Goal: Task Accomplishment & Management: Use online tool/utility

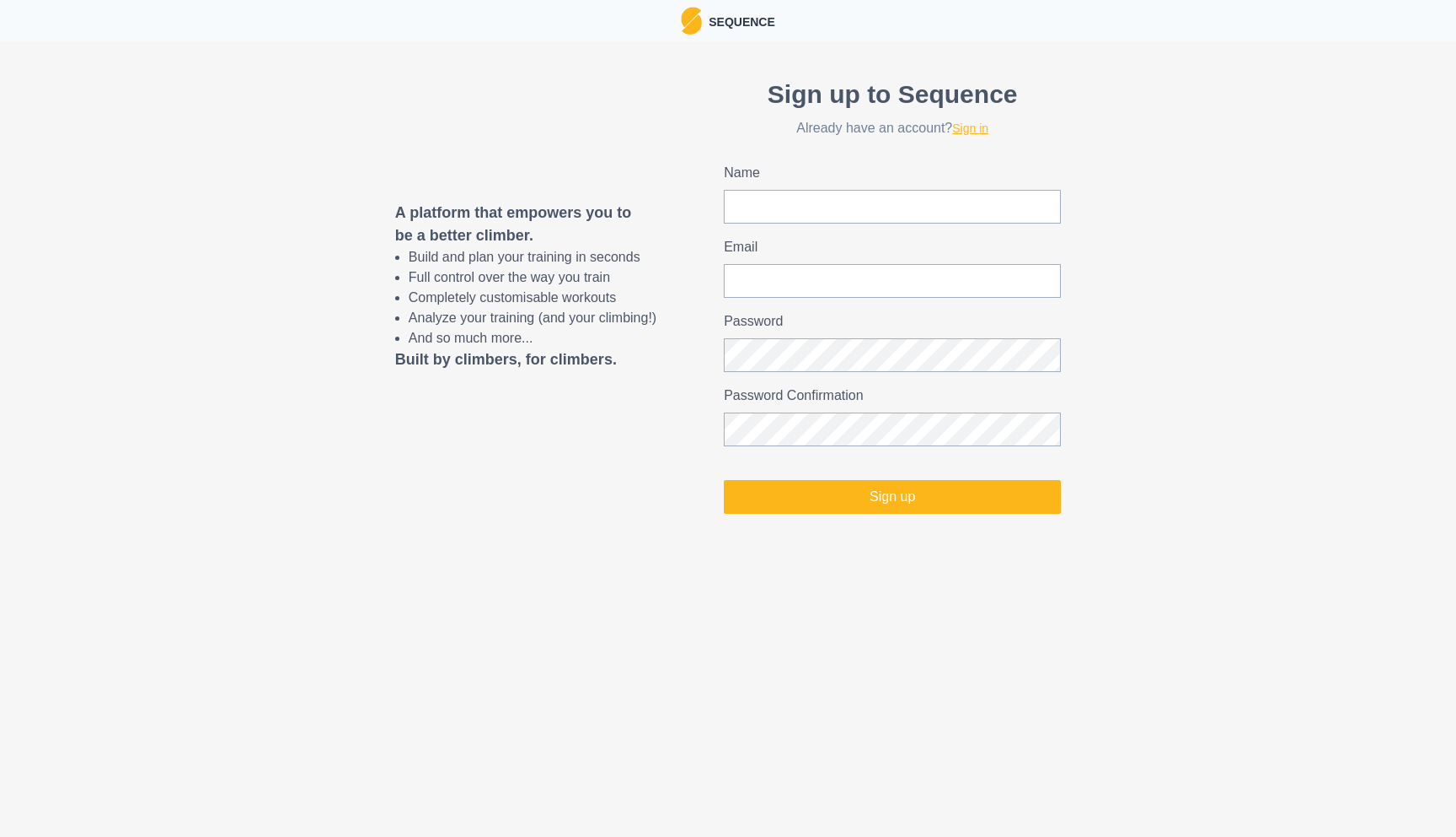
click at [977, 129] on link "Sign in" at bounding box center [970, 128] width 37 height 14
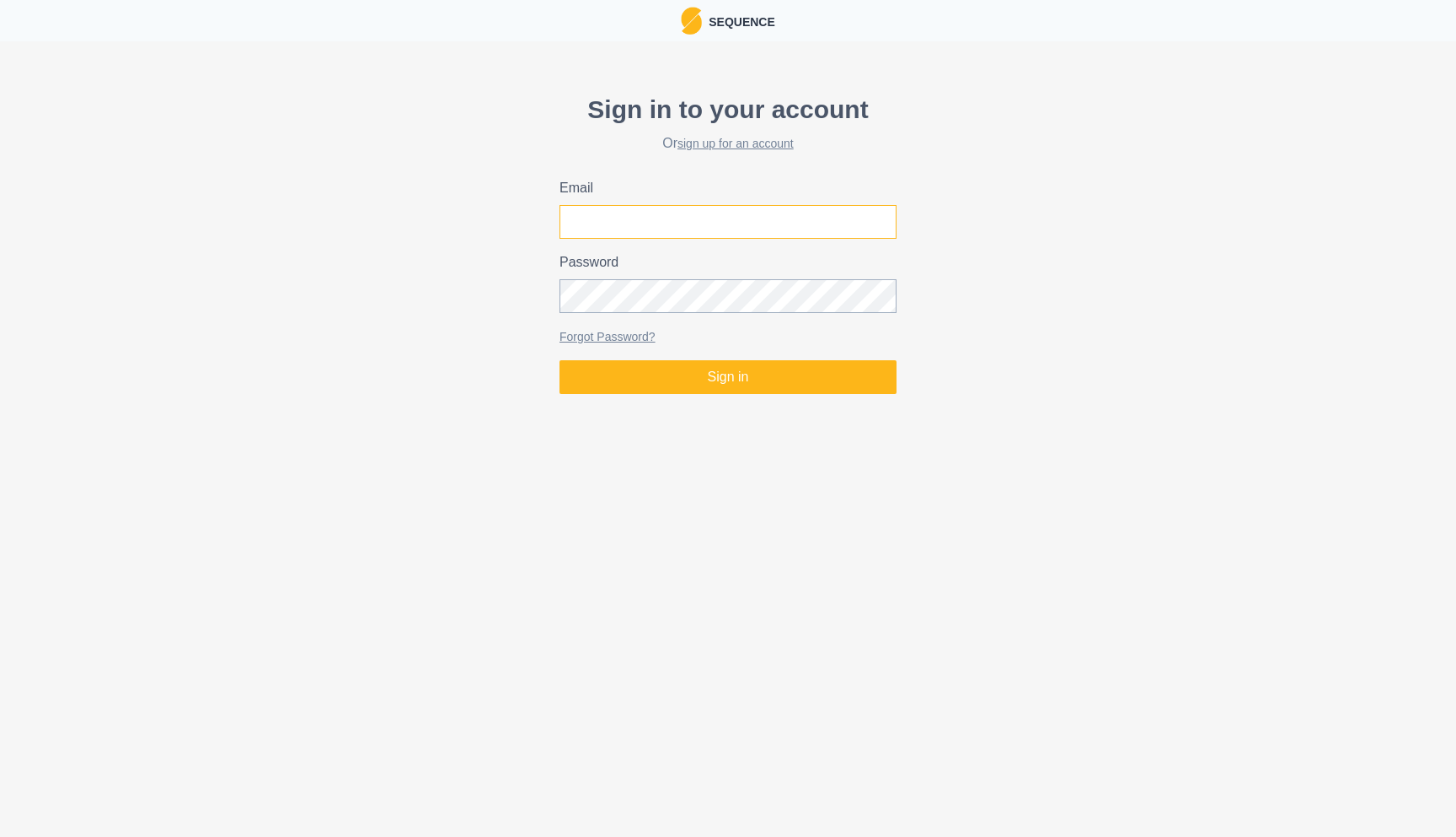
click at [791, 227] on input "Email" at bounding box center [728, 222] width 337 height 34
type input "[PERSON_NAME][EMAIL_ADDRESS][DOMAIN_NAME]"
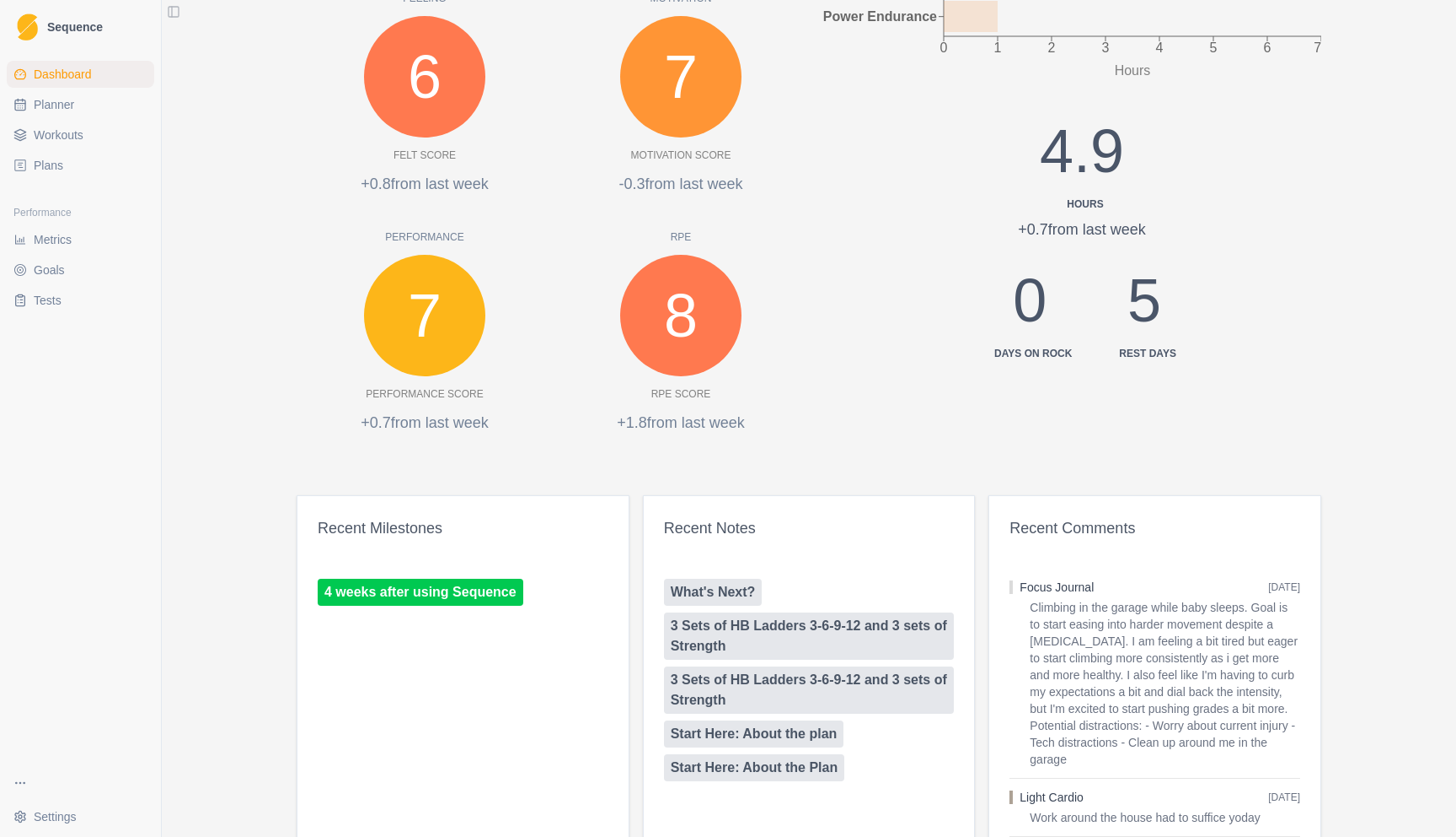
scroll to position [872, 0]
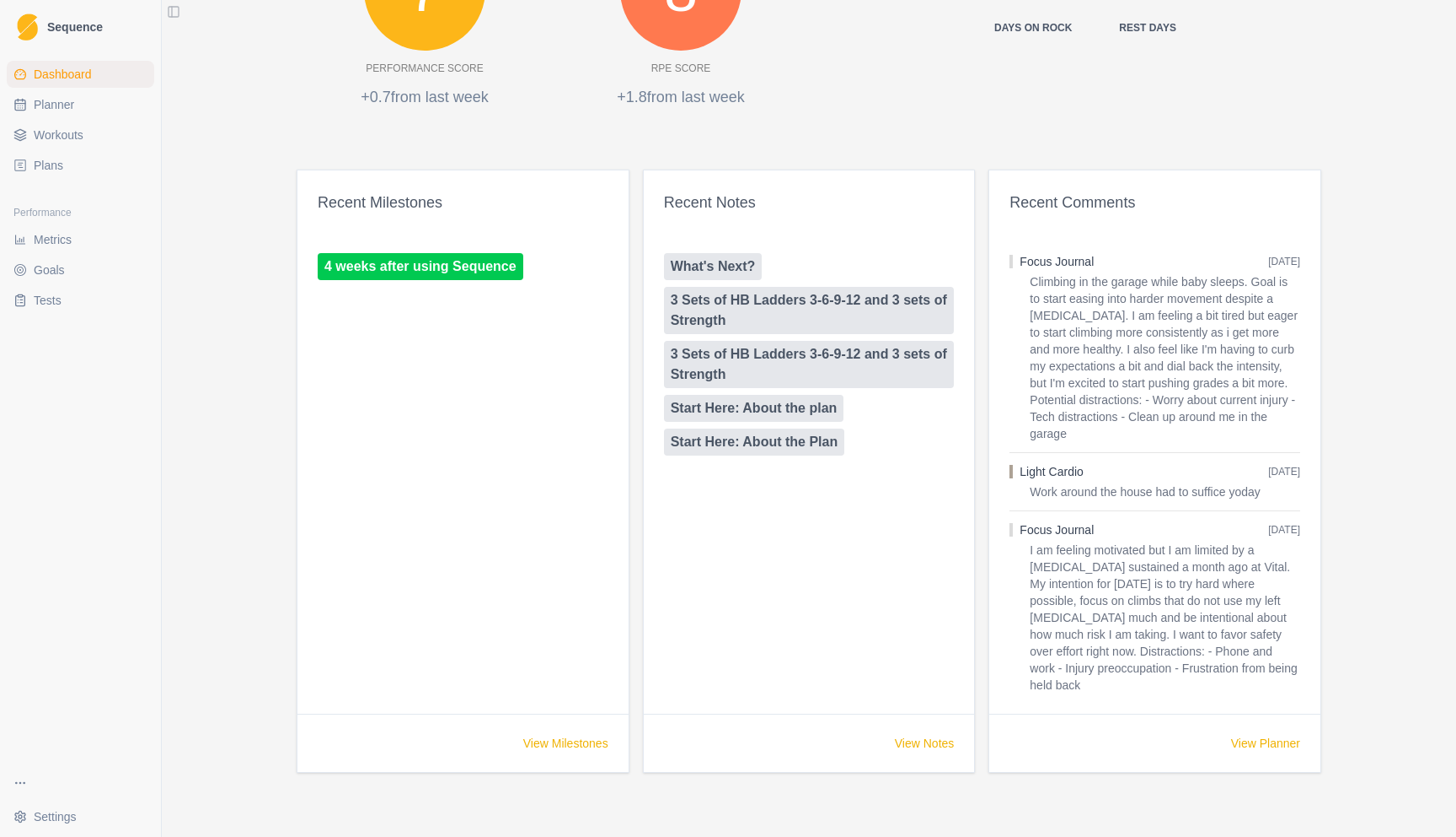
click at [90, 110] on link "Planner" at bounding box center [80, 104] width 148 height 27
select select "month"
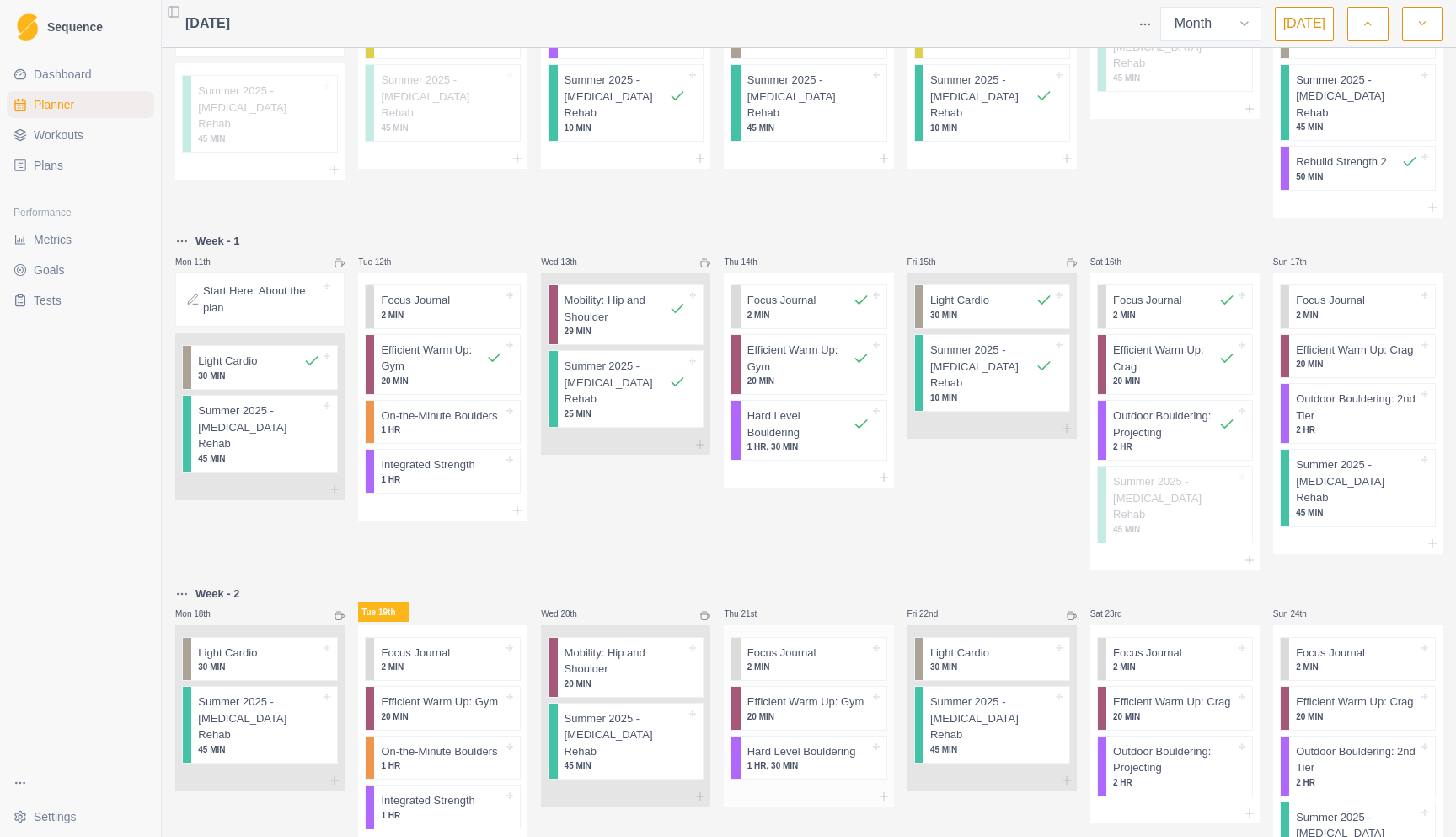
scroll to position [615, 0]
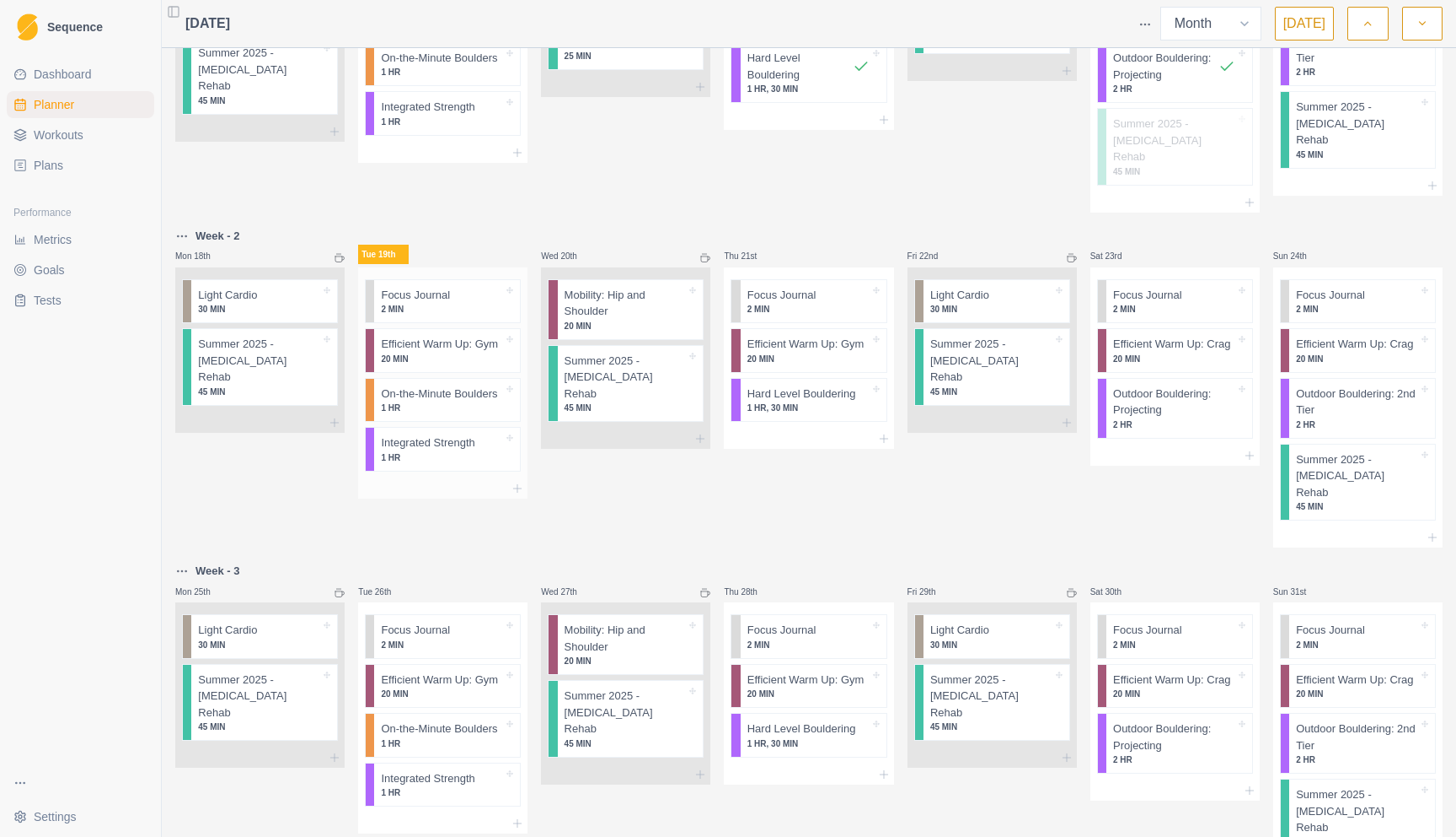
click at [471, 392] on p "On-the-Minute Boulders" at bounding box center [438, 394] width 116 height 17
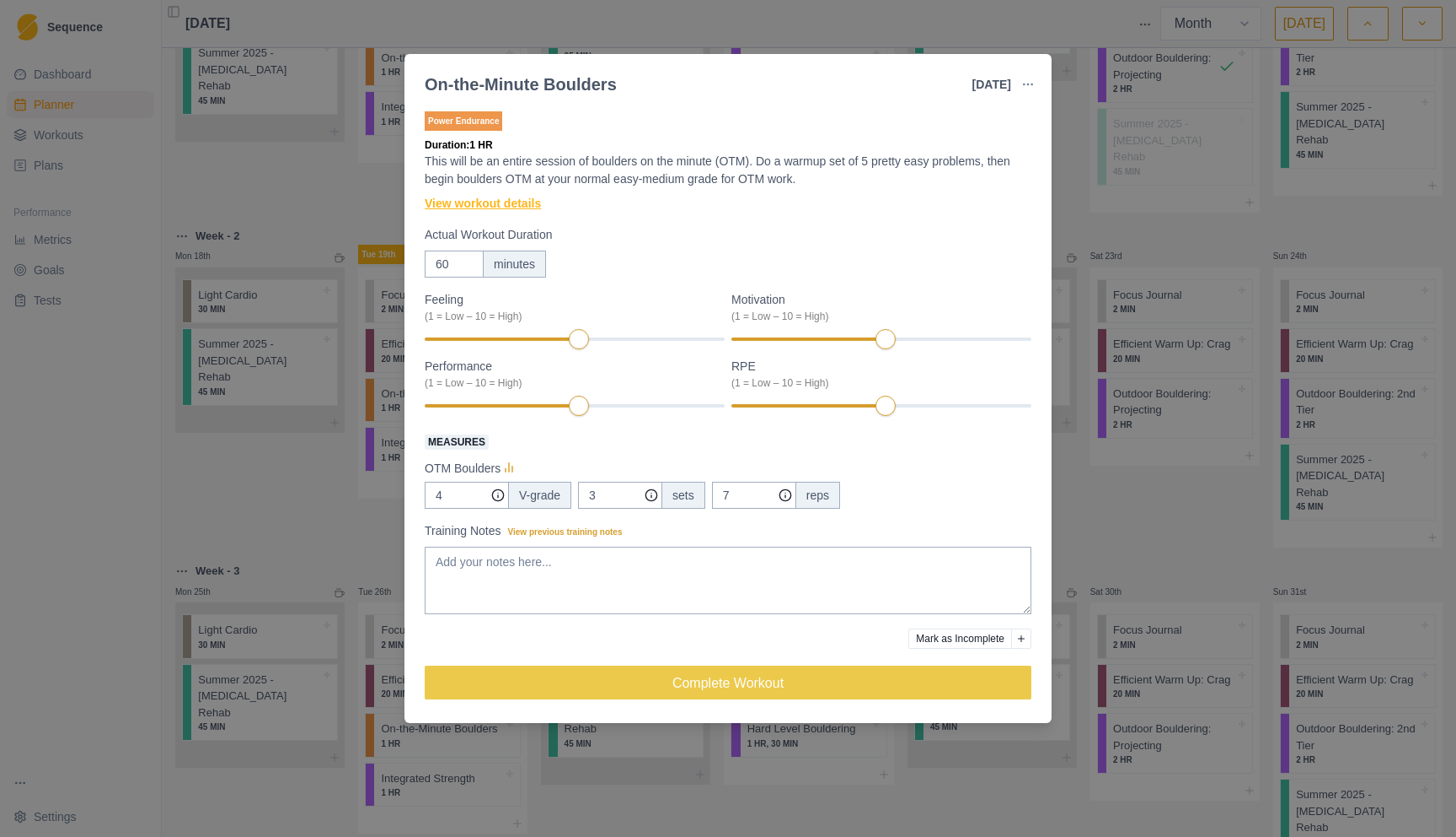
click at [541, 202] on link "View workout details" at bounding box center [483, 203] width 116 height 18
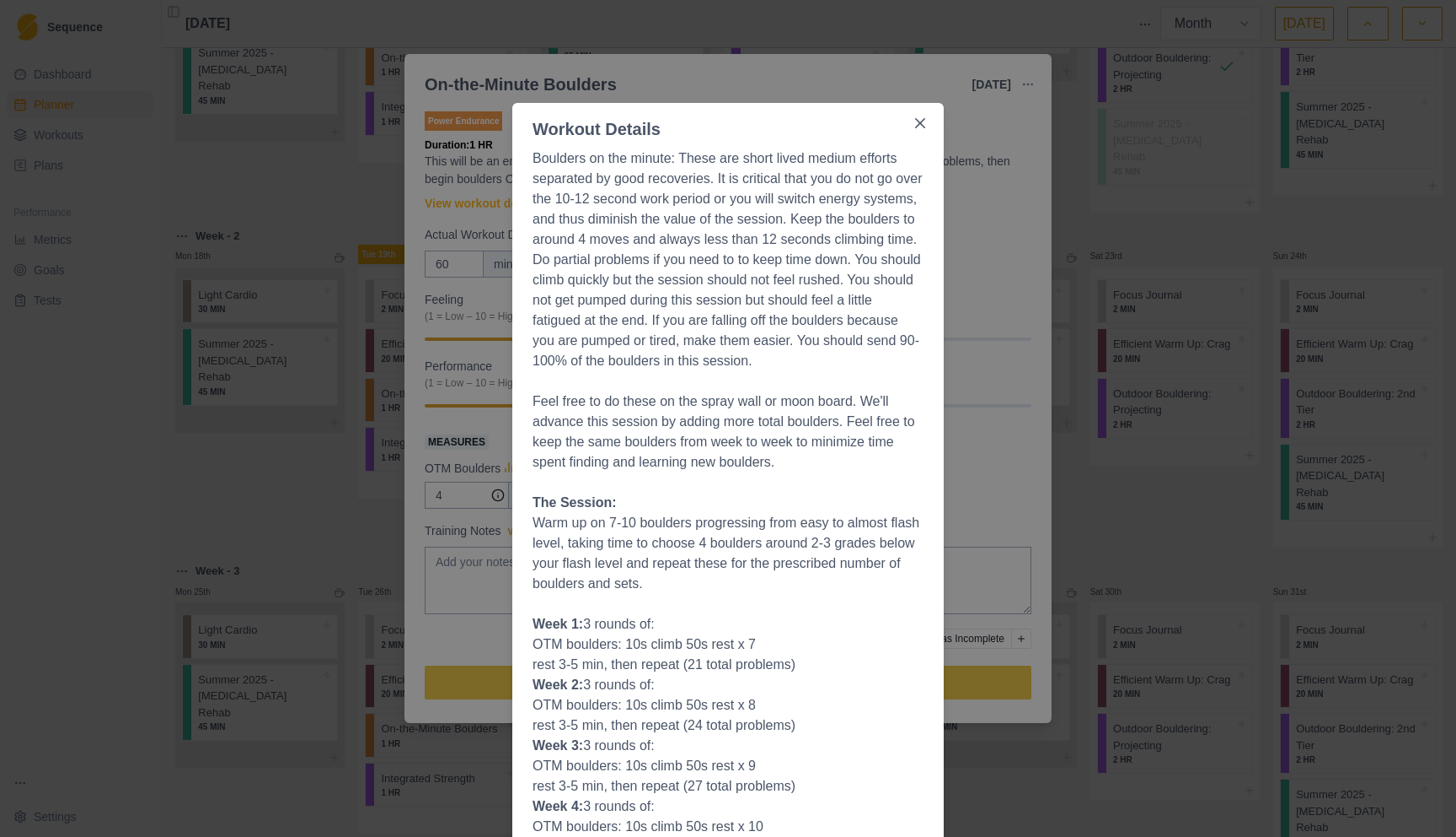
scroll to position [3, 0]
click at [1003, 442] on div "Workout Details Boulders on the minute: These are short lived medium efforts se…" at bounding box center [728, 418] width 1456 height 837
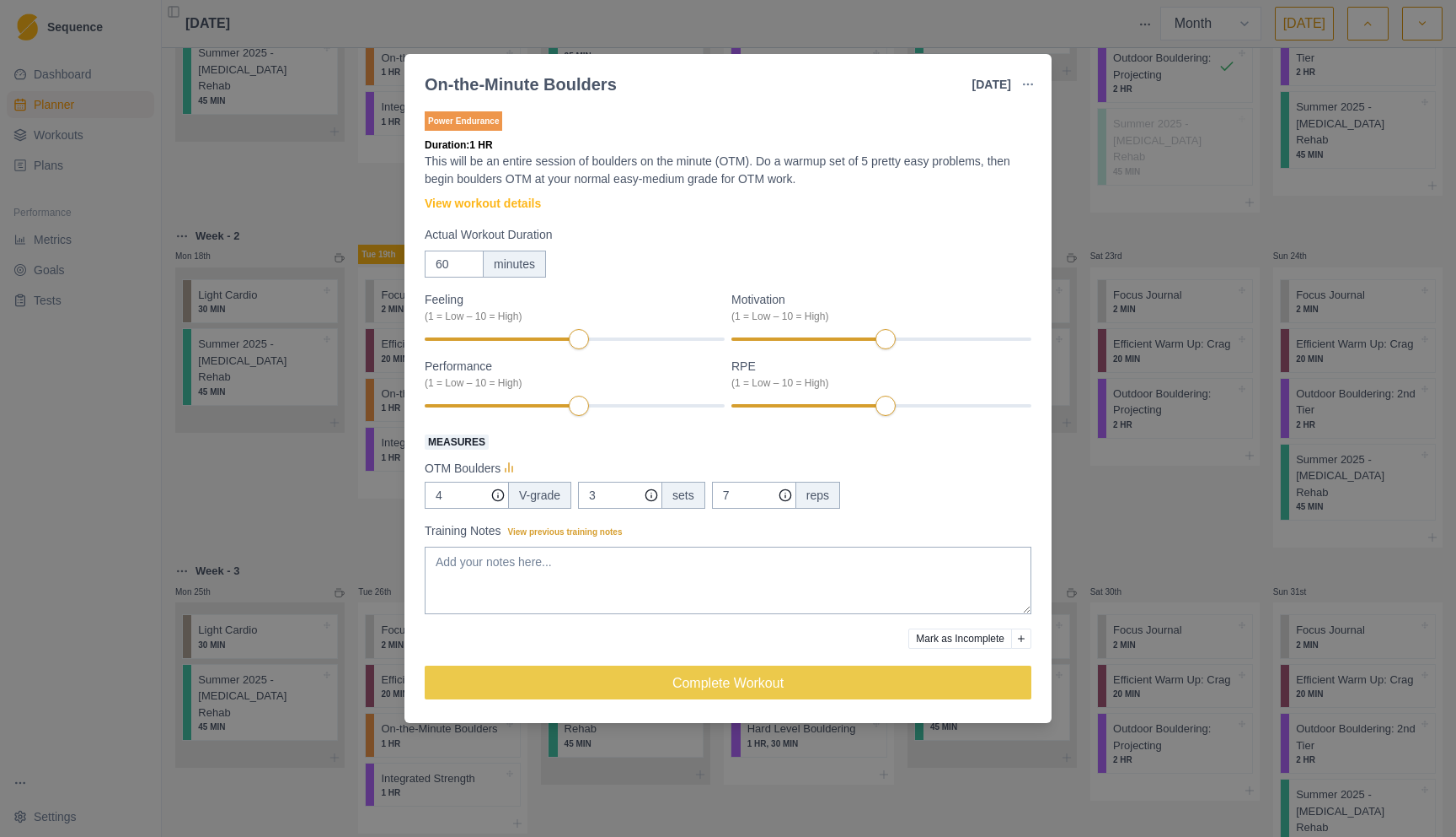
click at [1157, 470] on div "On-the-Minute Boulders [DATE] Link To Goal View Workout Metrics Edit Original W…" at bounding box center [728, 418] width 1456 height 837
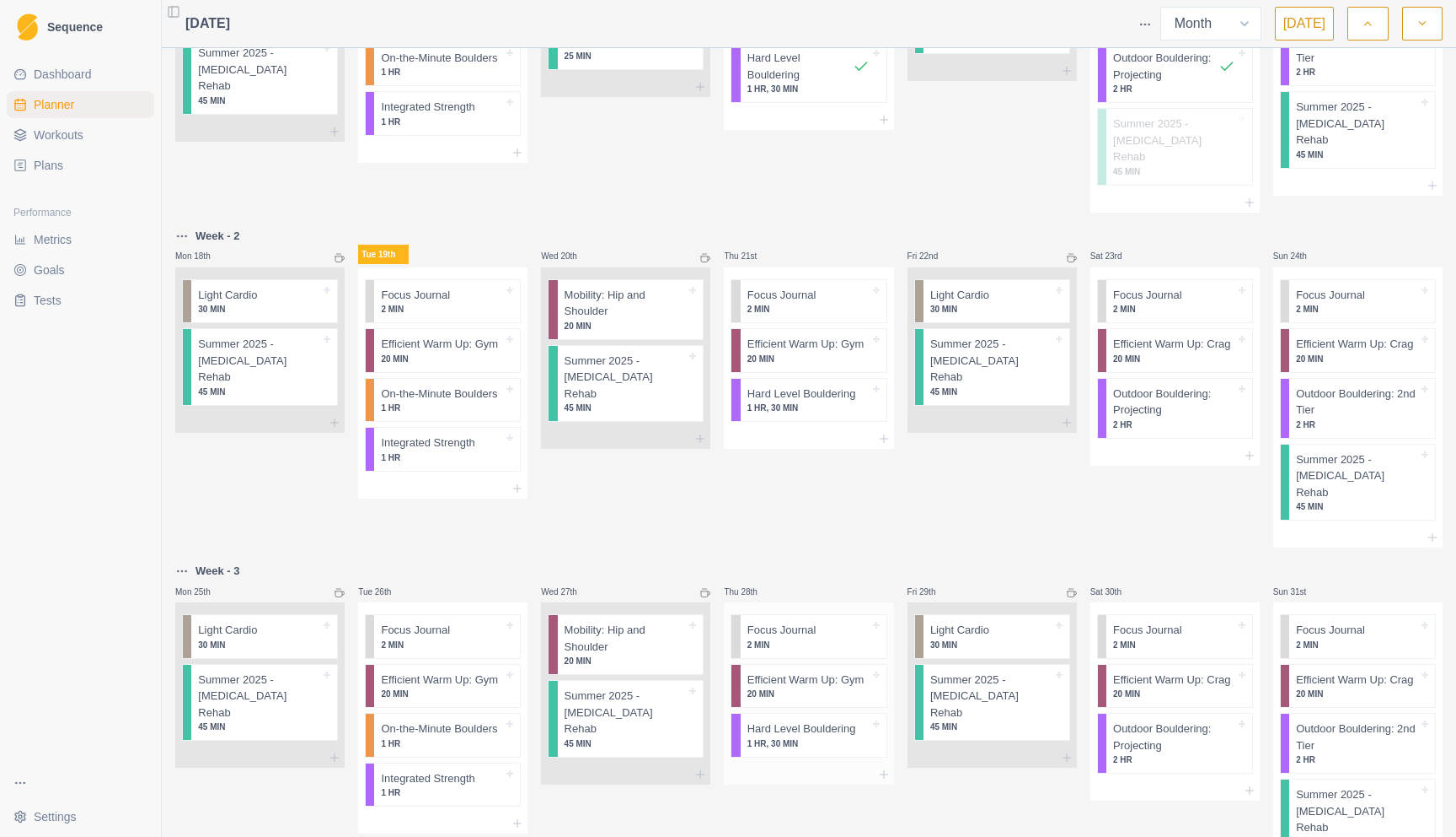
scroll to position [611, 0]
